Goal: Complete application form: Complete application form

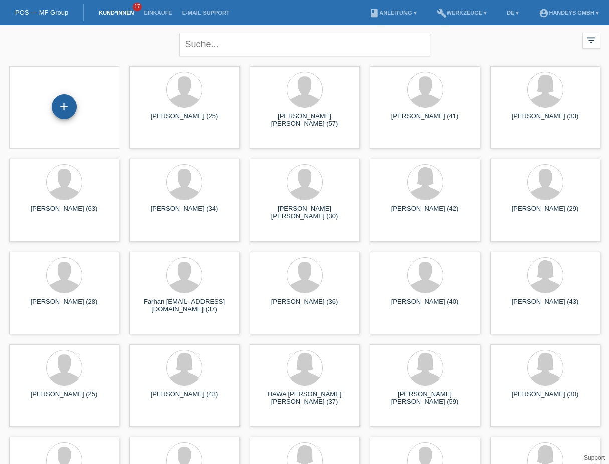
click at [63, 109] on div "+" at bounding box center [64, 106] width 25 height 25
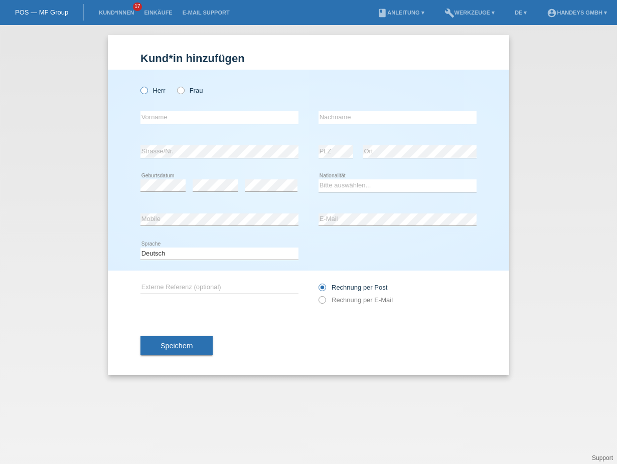
drag, startPoint x: 145, startPoint y: 89, endPoint x: 149, endPoint y: 93, distance: 5.3
click at [139, 85] on icon at bounding box center [139, 85] width 0 height 0
click at [146, 90] on input "Herr" at bounding box center [143, 90] width 7 height 7
radio input "true"
click at [198, 118] on input "text" at bounding box center [219, 117] width 158 height 13
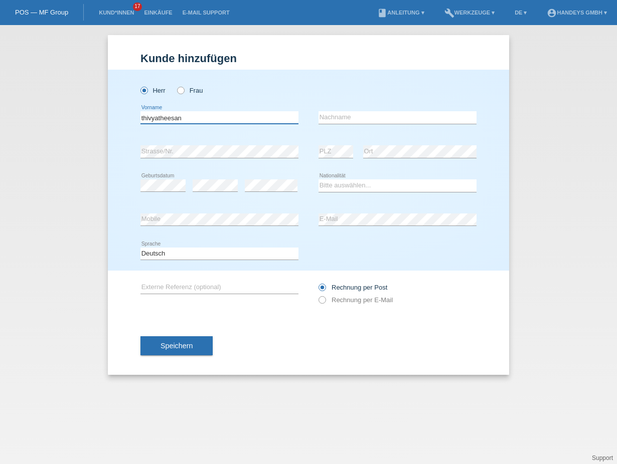
type input "thivyatheesan"
click at [361, 117] on input "text" at bounding box center [397, 117] width 158 height 13
type input "thiraviyanathan"
click at [360, 185] on select "Bitte auswählen... Schweiz Deutschland Liechtenstein Österreich ------------ Af…" at bounding box center [397, 186] width 158 height 12
select select "LK"
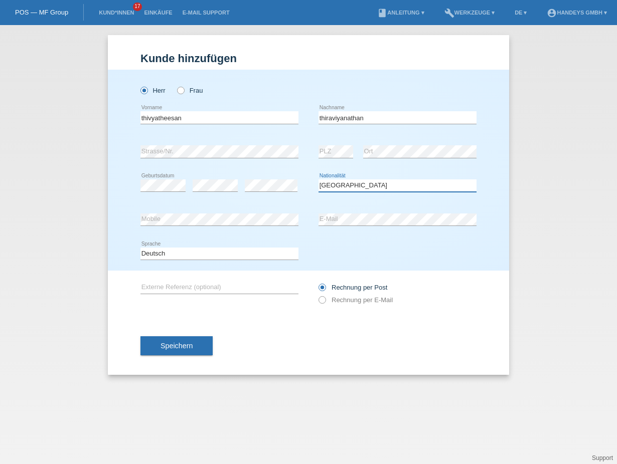
click at [318, 180] on select "Bitte auswählen... Schweiz Deutschland Liechtenstein Österreich ------------ Af…" at bounding box center [397, 186] width 158 height 12
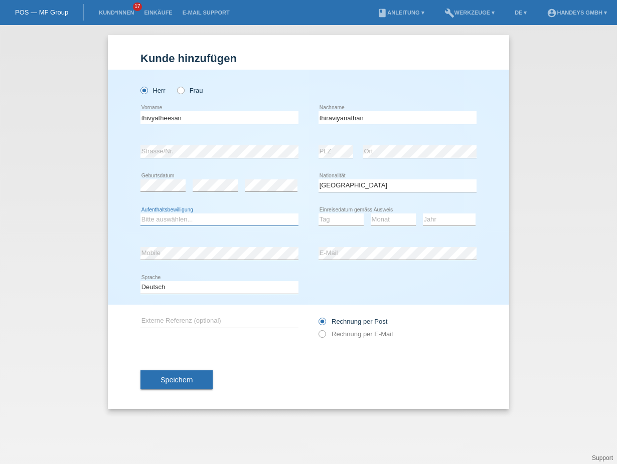
click at [203, 221] on select "Bitte auswählen... C B B - Flüchtlingsstatus Andere" at bounding box center [219, 220] width 158 height 12
select select "B"
click at [140, 214] on select "Bitte auswählen... C B B - Flüchtlingsstatus Andere" at bounding box center [219, 220] width 158 height 12
click at [349, 224] on select "Tag 01 02 03 04 05 06 07 08 09 10 11" at bounding box center [340, 220] width 45 height 12
select select "03"
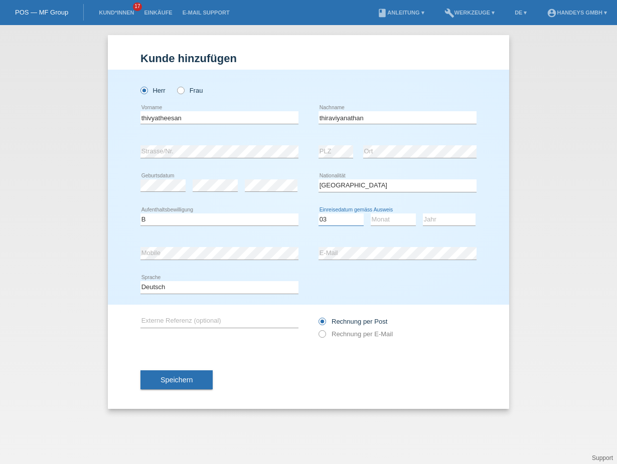
click at [318, 214] on select "Tag 01 02 03 04 05 06 07 08 09 10 11" at bounding box center [340, 220] width 45 height 12
click at [393, 220] on select "Monat 01 02 03 04 05 06 07 08 09 10 11" at bounding box center [393, 220] width 45 height 12
select select "12"
click at [371, 214] on select "Monat 01 02 03 04 05 06 07 08 09 10 11" at bounding box center [393, 220] width 45 height 12
click at [458, 220] on select "Jahr 2025 2024 2023 2022 2021 2020 2019 2018 2017 2016 2015 2014 2013 2012 2011…" at bounding box center [449, 220] width 53 height 12
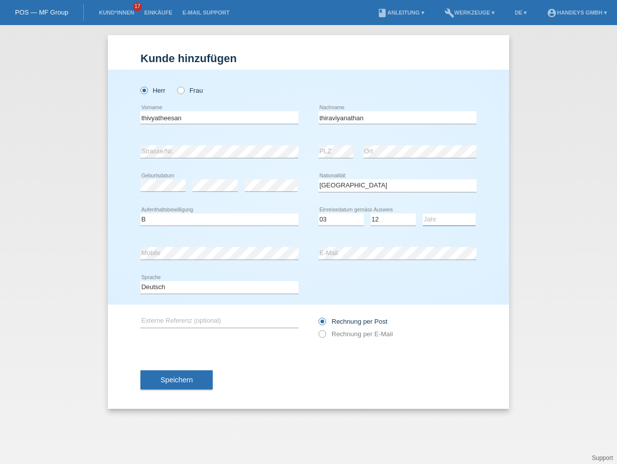
select select "2008"
click at [423, 214] on select "Jahr 2025 2024 2023 2022 2021 2020 2019 2018 2017 2016 2015 2014 2013 2012 2011…" at bounding box center [449, 220] width 53 height 12
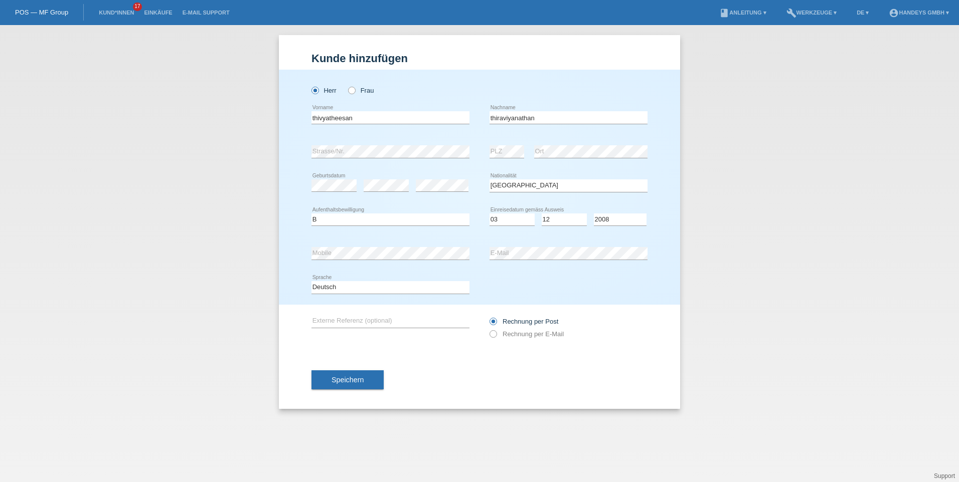
drag, startPoint x: 549, startPoint y: 164, endPoint x: 468, endPoint y: 163, distance: 80.7
click at [549, 164] on div "error Ort" at bounding box center [590, 152] width 113 height 34
click at [372, 314] on div "error Externe Referenz (optional)" at bounding box center [390, 322] width 158 height 34
click at [364, 326] on input "text" at bounding box center [390, 321] width 158 height 13
type input "kumar"
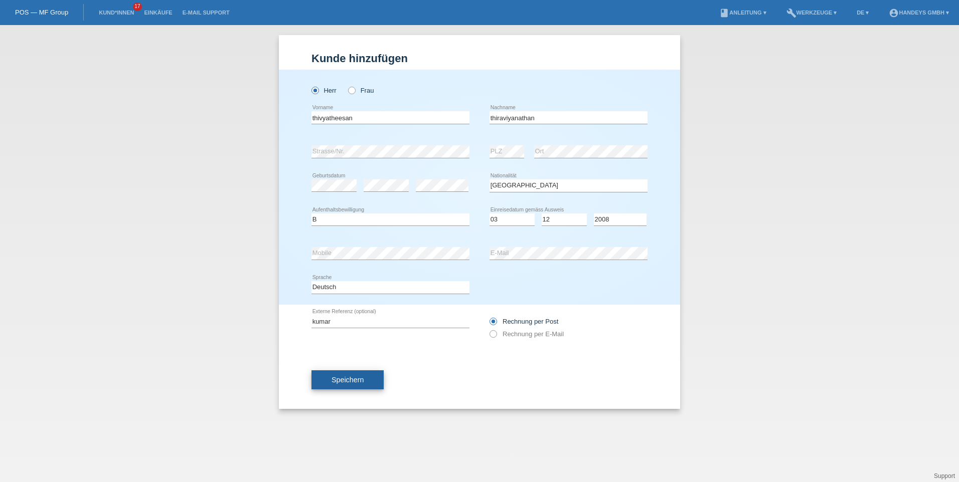
click at [333, 380] on span "Speichern" at bounding box center [347, 380] width 32 height 8
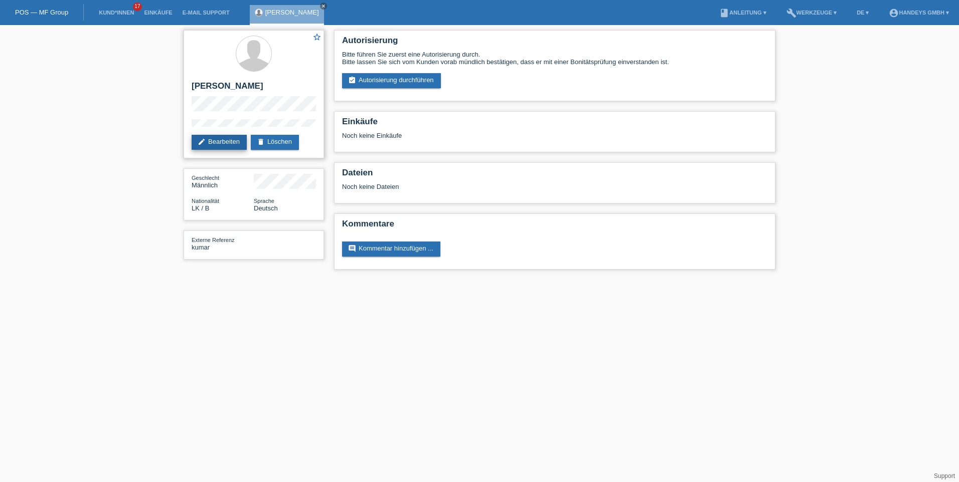
click at [220, 142] on link "edit Bearbeiten" at bounding box center [219, 142] width 55 height 15
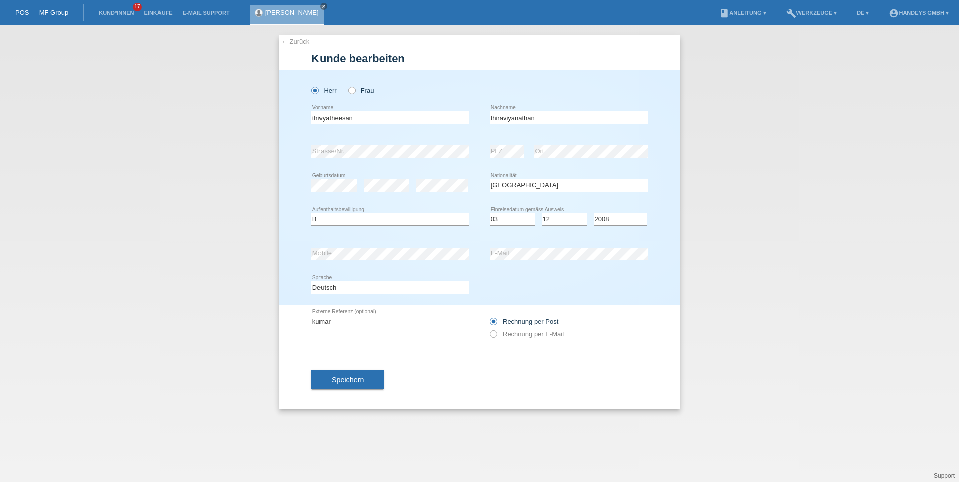
select select "LK"
select select "B"
select select "03"
select select "12"
select select "2008"
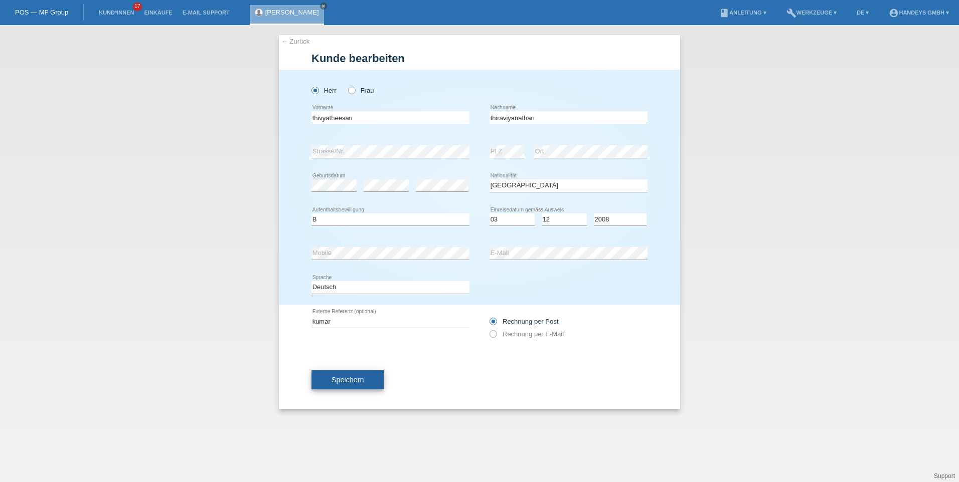
click at [356, 383] on span "Speichern" at bounding box center [347, 380] width 32 height 8
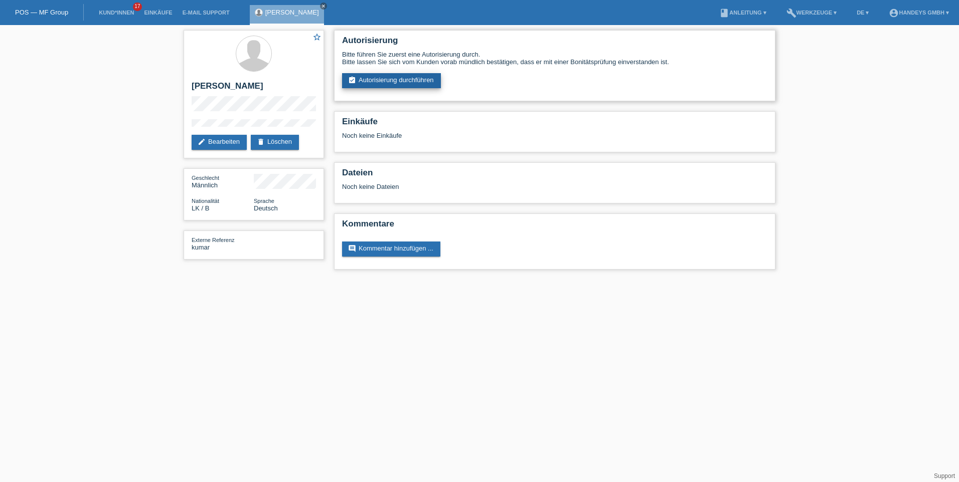
click at [396, 78] on link "assignment_turned_in Autorisierung durchführen" at bounding box center [391, 80] width 99 height 15
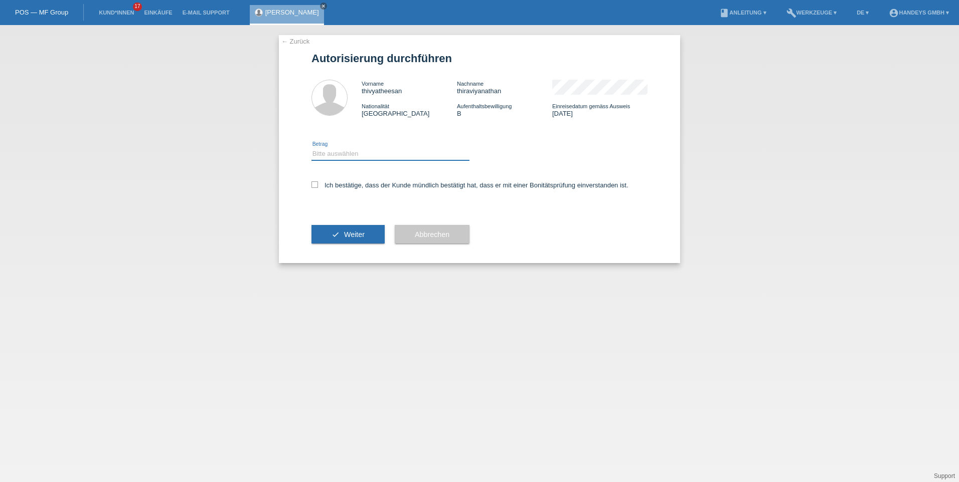
click at [366, 155] on select "Bitte auswählen CHF 1.00 - CHF 499.00 CHF 500.00 - CHF 1'999.00 CHF 2'000.00 - …" at bounding box center [390, 154] width 158 height 12
select select "3"
click at [311, 148] on select "Bitte auswählen CHF 1.00 - CHF 499.00 CHF 500.00 - CHF 1'999.00 CHF 2'000.00 - …" at bounding box center [390, 154] width 158 height 12
click at [312, 186] on icon at bounding box center [314, 185] width 7 height 7
click at [312, 186] on input "Ich bestätige, dass der Kunde mündlich bestätigt hat, dass er mit einer Bonität…" at bounding box center [314, 185] width 7 height 7
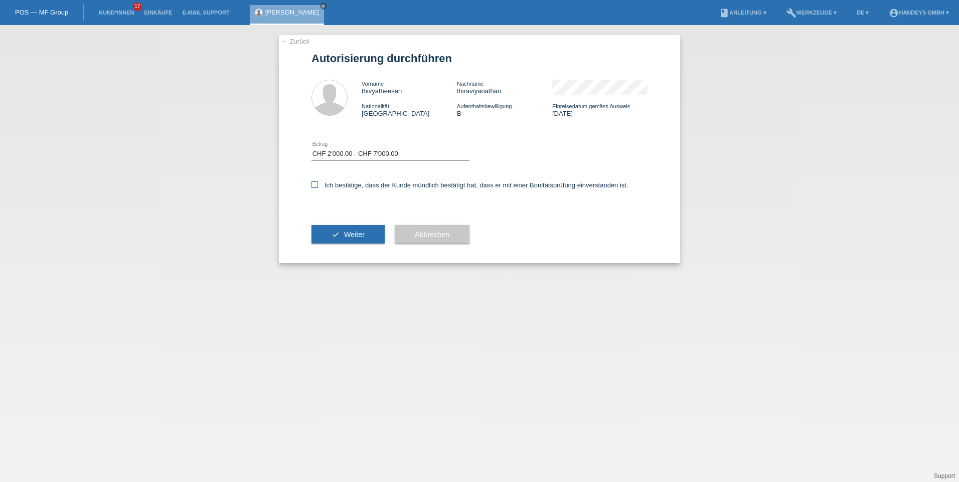
checkbox input "true"
click at [355, 232] on span "Weiter" at bounding box center [354, 235] width 21 height 8
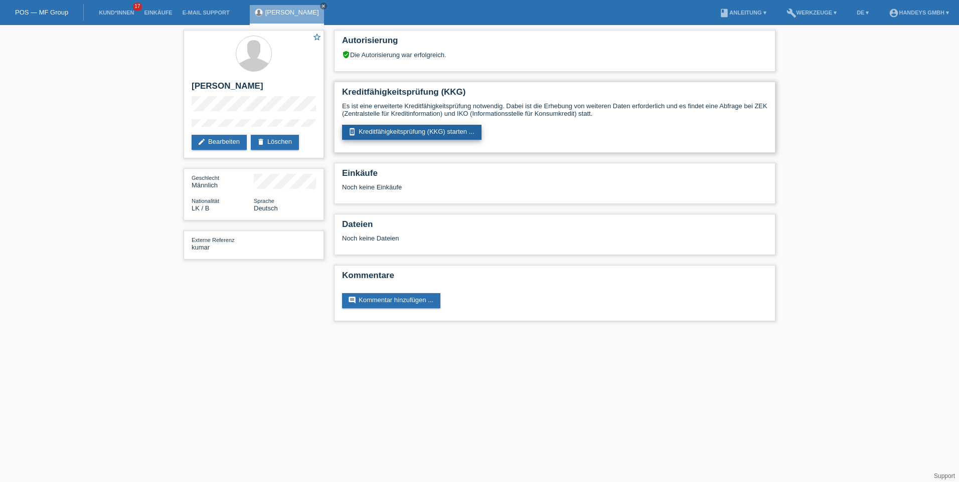
click at [405, 132] on link "perm_device_information Kreditfähigkeitsprüfung (KKG) starten ..." at bounding box center [411, 132] width 139 height 15
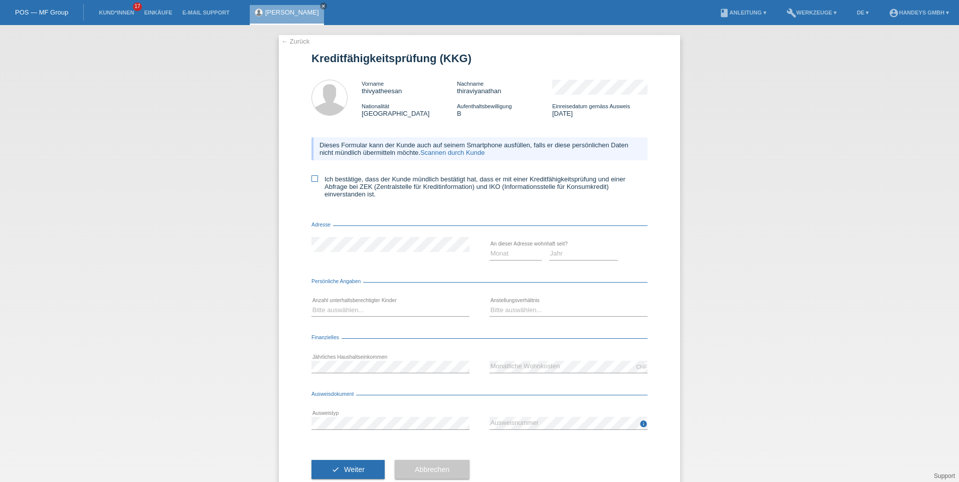
click at [311, 178] on icon at bounding box center [314, 179] width 7 height 7
click at [311, 178] on input "Ich bestätige, dass der Kunde mündlich bestätigt hat, dass er mit einer Kreditf…" at bounding box center [314, 179] width 7 height 7
checkbox input "true"
click at [516, 256] on select "Monat 01 02 03 04 05 06 07 08 09 10" at bounding box center [515, 254] width 52 height 12
click at [489, 248] on select "Monat 01 02 03 04 05 06 07 08 09 10" at bounding box center [515, 254] width 52 height 12
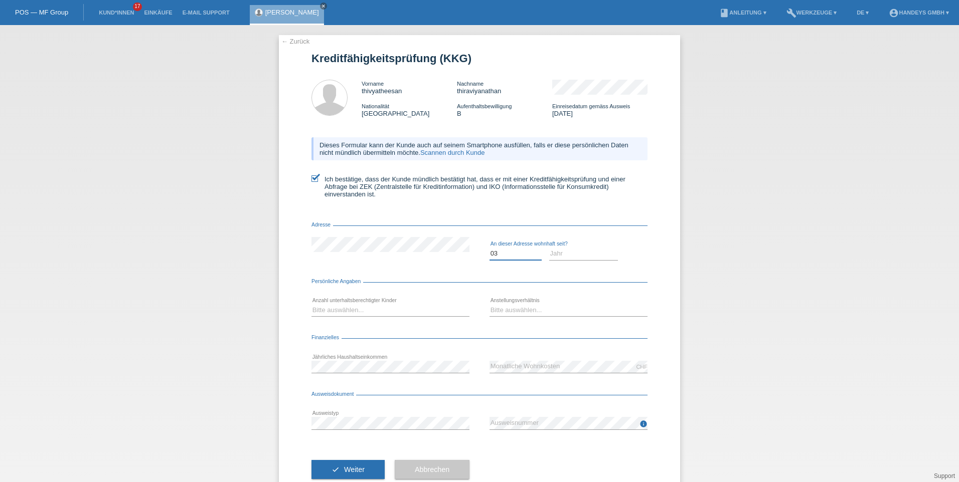
click at [525, 253] on select "Monat 01 02 03 04 05 06 07 08 09 10" at bounding box center [515, 254] width 52 height 12
select select "01"
click at [489, 248] on select "Monat 01 02 03 04 05 06 07 08 09 10" at bounding box center [515, 254] width 52 height 12
click at [567, 252] on select "Jahr 2025 2024 2023 2022 2021 2020 2019 2018 2017 2016 2015 2014 2013 2012 2011…" at bounding box center [583, 254] width 69 height 12
select select "2021"
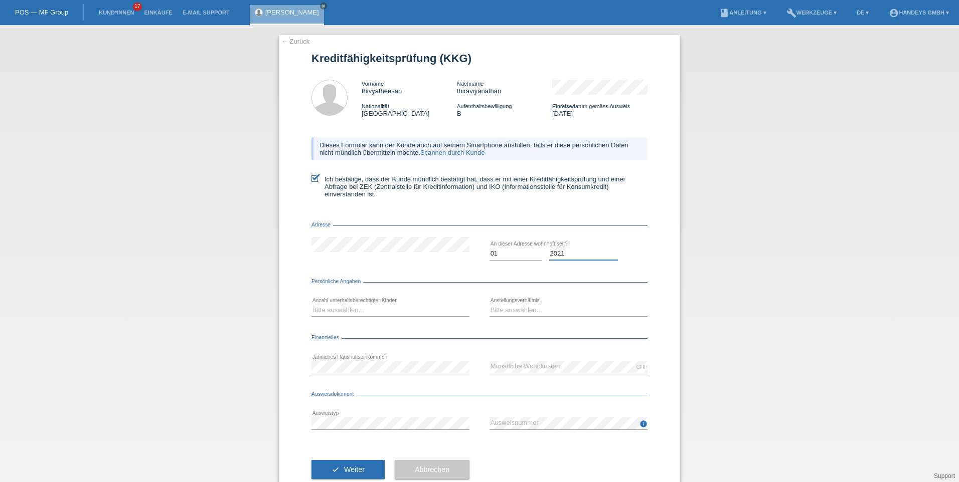
click at [549, 248] on select "Jahr 2025 2024 2023 2022 2021 2020 2019 2018 2017 2016 2015 2014 2013 2012 2011…" at bounding box center [583, 254] width 69 height 12
click at [389, 313] on select "Bitte auswählen... 0 1 2 3 4 5 6 7 8 9" at bounding box center [390, 310] width 158 height 12
select select "1"
click at [311, 304] on select "Bitte auswählen... 0 1 2 3 4 5 6 7 8 9" at bounding box center [390, 310] width 158 height 12
click at [530, 307] on select "Bitte auswählen... Unbefristet Befristet Lehrling/Student Pensioniert Nicht arb…" at bounding box center [568, 310] width 158 height 12
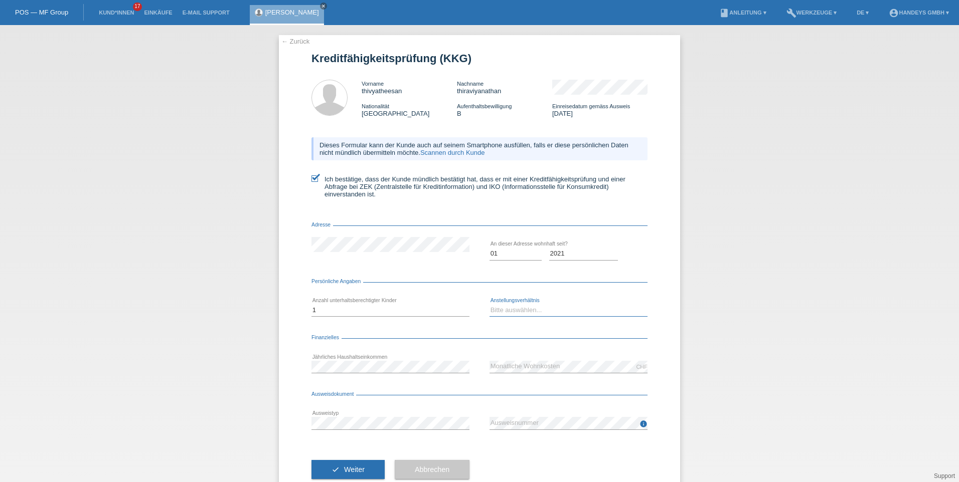
select select "UNLIMITED"
click at [489, 304] on select "Bitte auswählen... Unbefristet Befristet Lehrling/Student Pensioniert Nicht arb…" at bounding box center [568, 310] width 158 height 12
click at [345, 466] on span "Weiter" at bounding box center [354, 470] width 21 height 8
